Goal: Find specific page/section: Find specific page/section

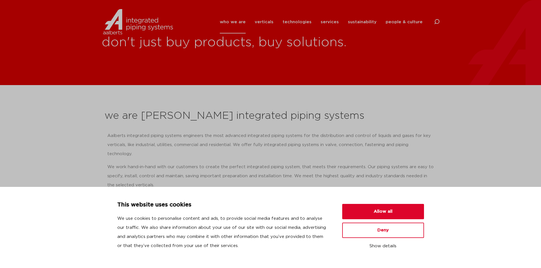
scroll to position [151, 0]
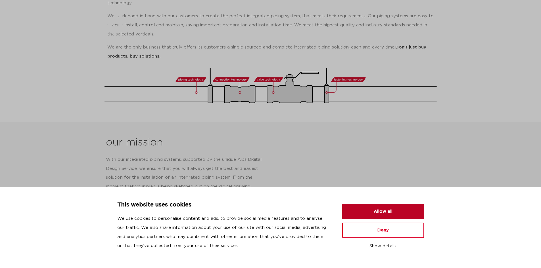
click at [382, 213] on button "Allow all" at bounding box center [383, 211] width 82 height 15
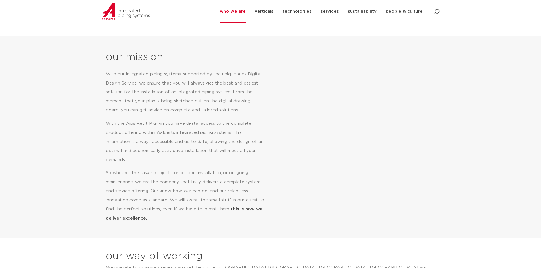
scroll to position [0, 0]
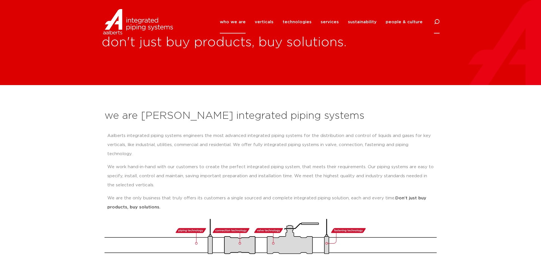
click at [435, 21] on icon at bounding box center [436, 21] width 7 height 7
click at [372, 22] on input "Search" at bounding box center [394, 21] width 91 height 13
click at [436, 21] on icon at bounding box center [436, 21] width 3 height 3
click at [436, 23] on icon at bounding box center [437, 22] width 6 height 6
click at [361, 22] on input "Search" at bounding box center [394, 21] width 91 height 13
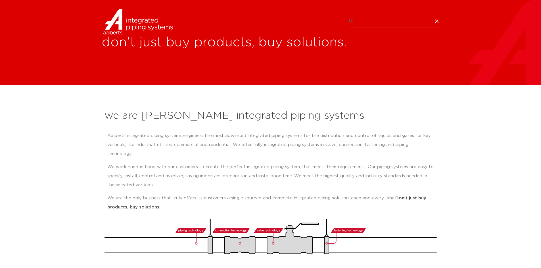
click button "Search" at bounding box center [0, 0] width 0 height 0
click at [400, 23] on input "UL" at bounding box center [394, 21] width 91 height 13
type input "UL LISTING SUMMARY"
click button "Search" at bounding box center [0, 0] width 0 height 0
